Goal: Task Accomplishment & Management: Complete application form

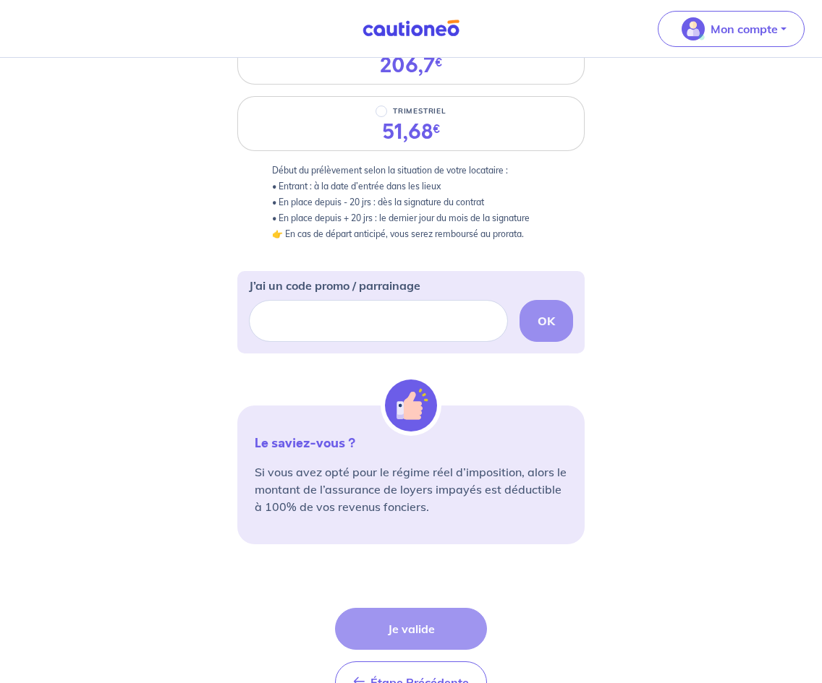
scroll to position [84, 0]
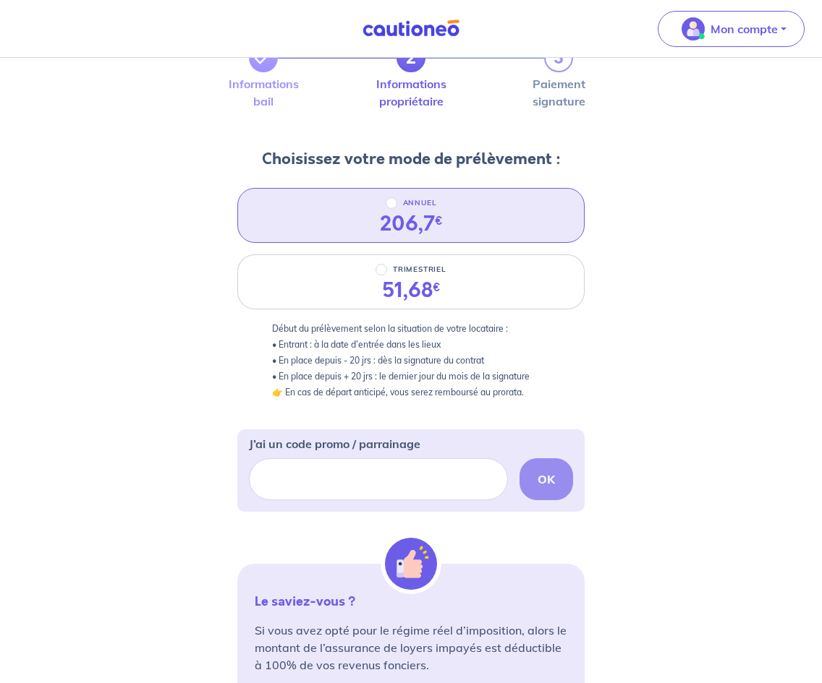
click at [442, 232] on div "206,7 €" at bounding box center [411, 224] width 86 height 25
radio input "true"
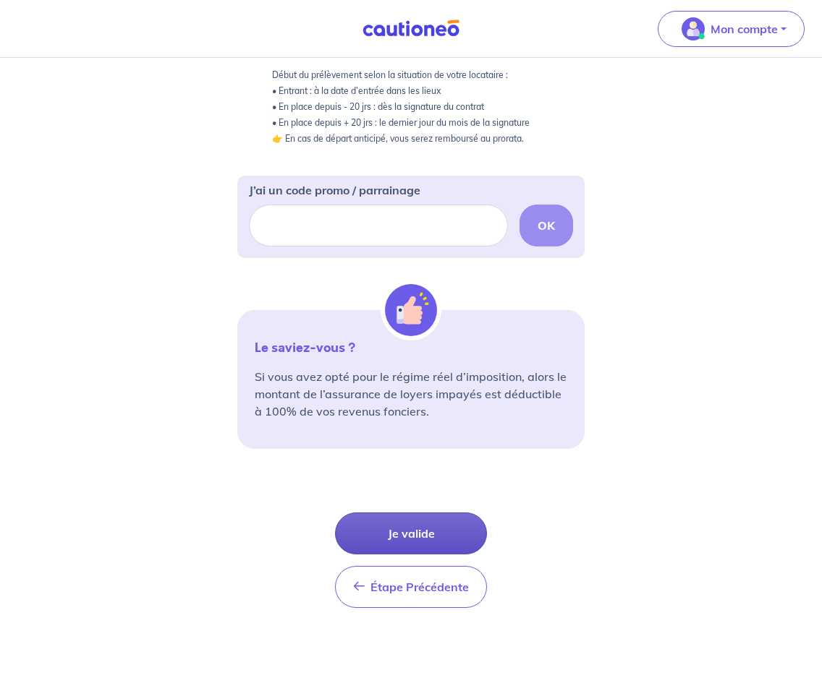
click at [427, 535] on button "Je valide" at bounding box center [411, 534] width 152 height 42
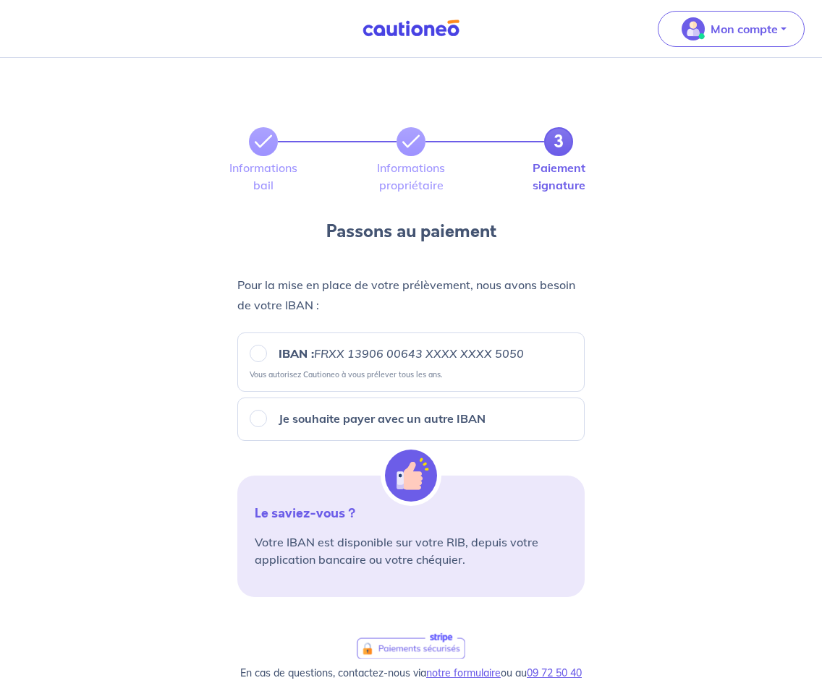
click at [268, 362] on label "IBAN : FRXX [FINANCIAL_ID] XXXX XXXX 5050" at bounding box center [395, 353] width 257 height 17
click at [267, 362] on input "IBAN : FRXX [FINANCIAL_ID] XXXX XXXX 5050" at bounding box center [258, 353] width 17 height 17
radio input "true"
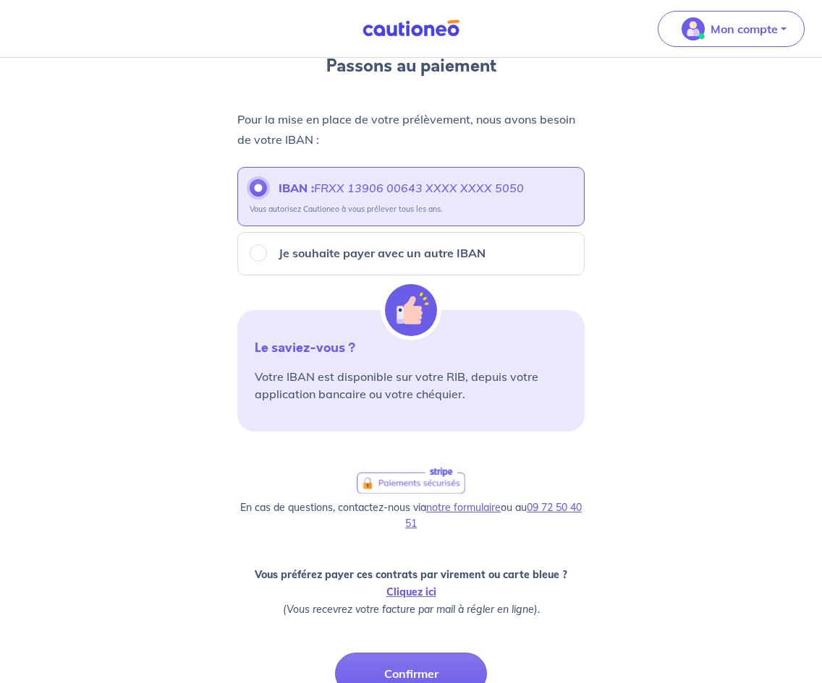
scroll to position [306, 0]
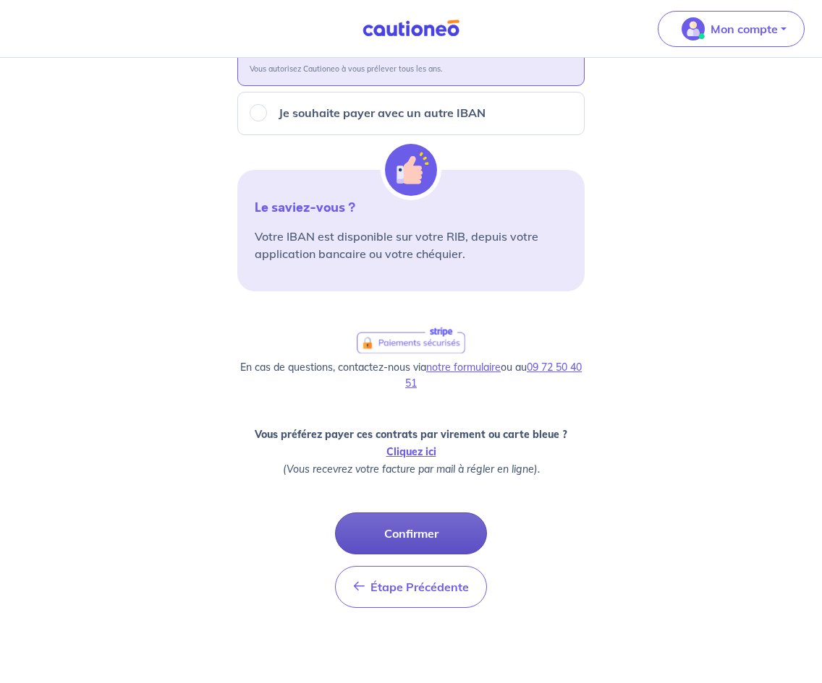
click at [391, 528] on button "Confirmer" at bounding box center [411, 534] width 152 height 42
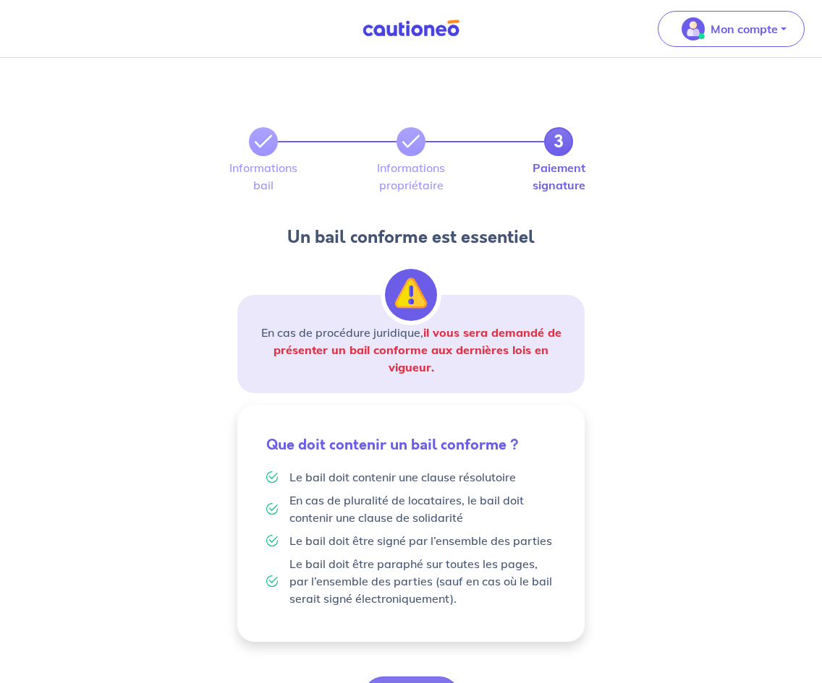
scroll to position [99, 0]
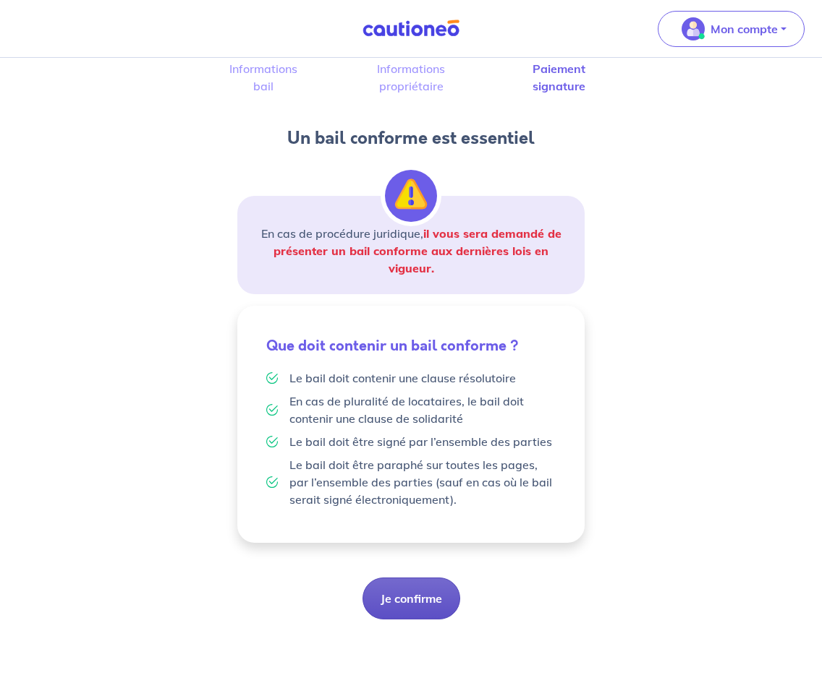
click at [399, 598] on button "Je confirme" at bounding box center [411, 599] width 98 height 42
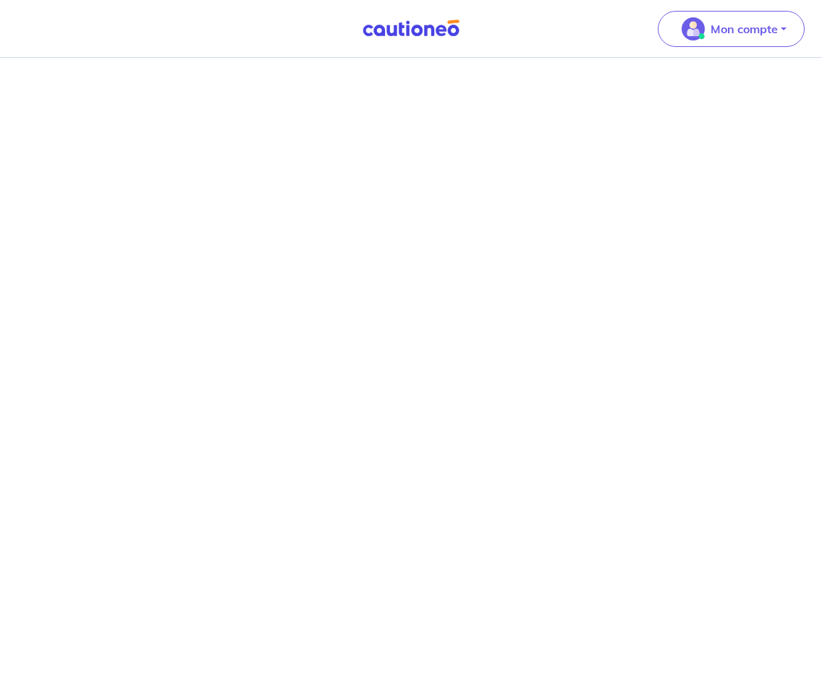
scroll to position [1196, 0]
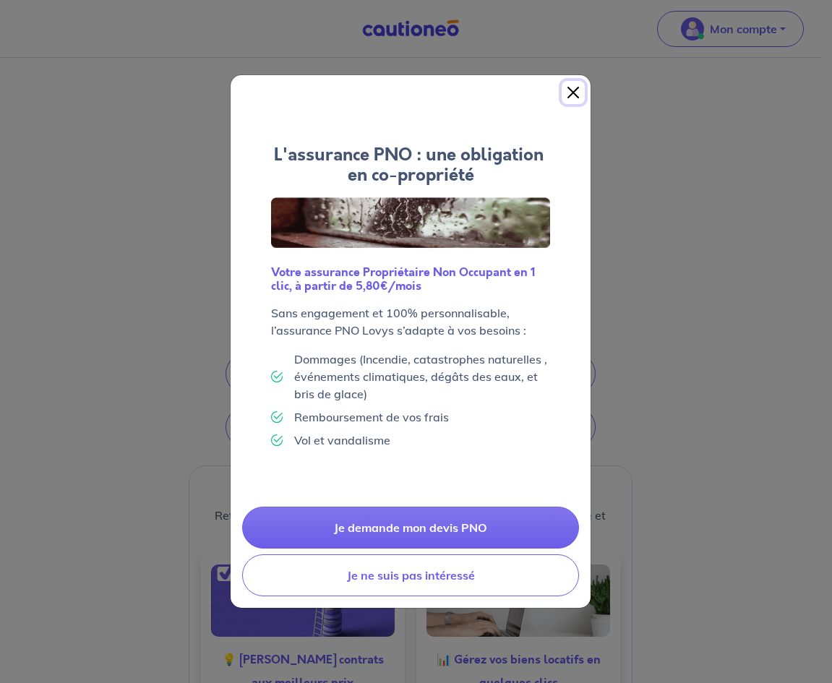
click at [574, 93] on button "Close" at bounding box center [573, 92] width 23 height 23
